Goal: Task Accomplishment & Management: Manage account settings

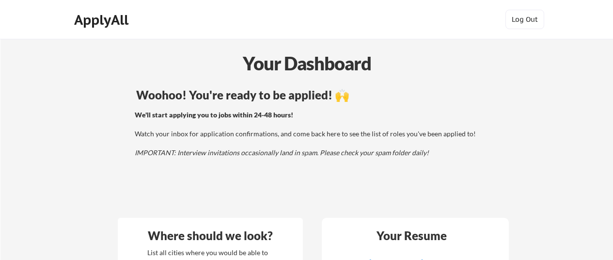
scroll to position [48, 0]
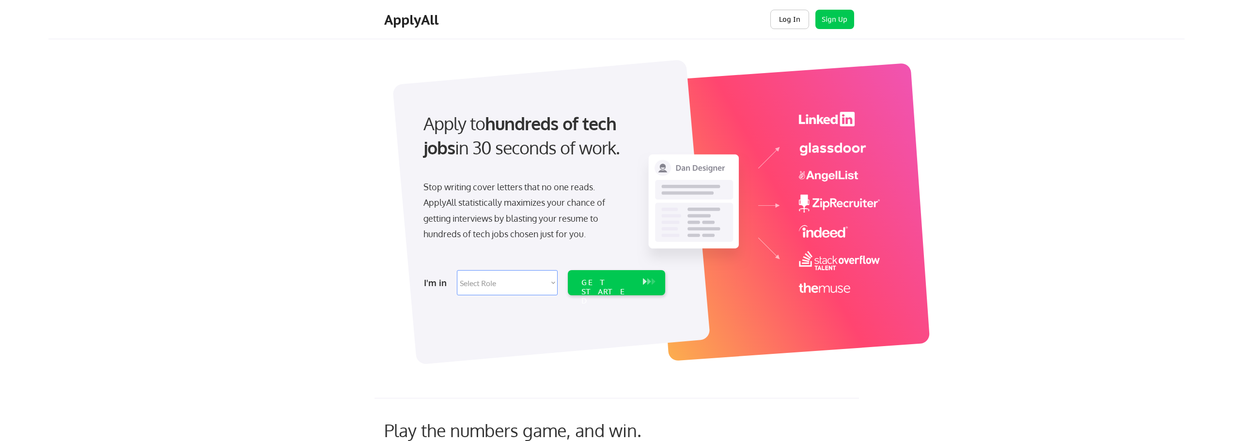
click at [263, 21] on button "Log In" at bounding box center [789, 19] width 39 height 19
